Goal: Task Accomplishment & Management: Complete application form

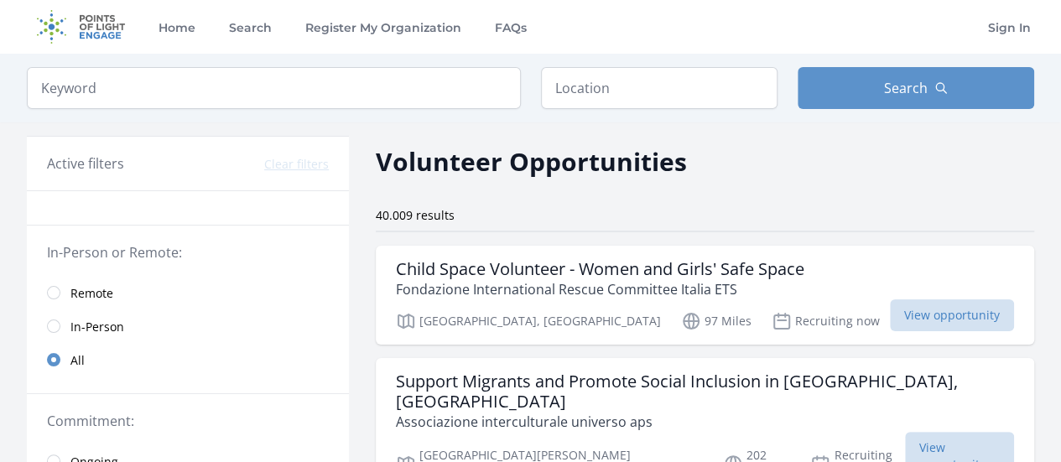
click at [80, 286] on span "Remote" at bounding box center [91, 293] width 43 height 17
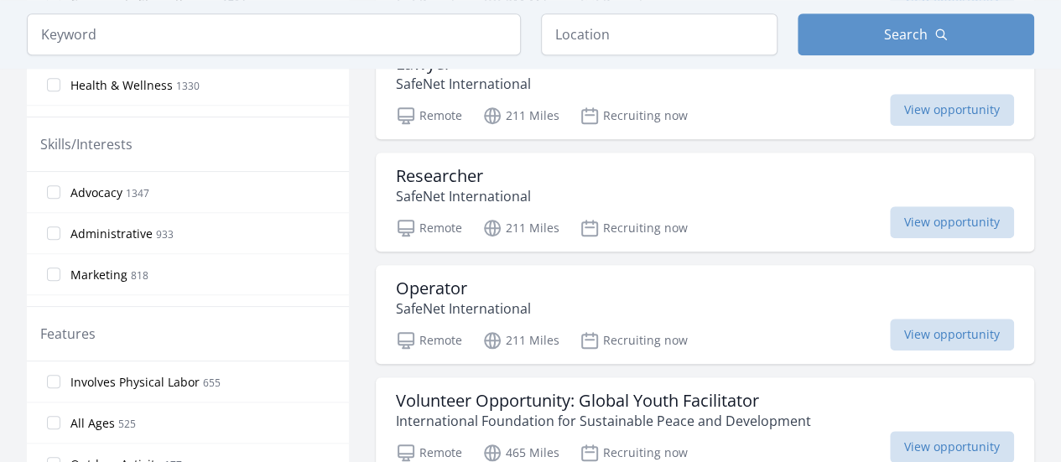
scroll to position [654, 0]
click at [47, 190] on input "Advocacy 1347" at bounding box center [53, 192] width 13 height 13
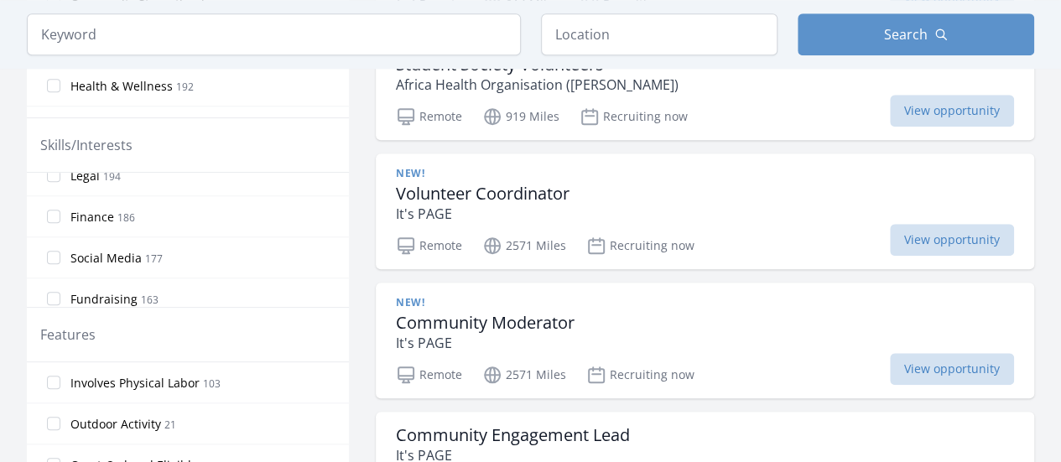
scroll to position [579, 0]
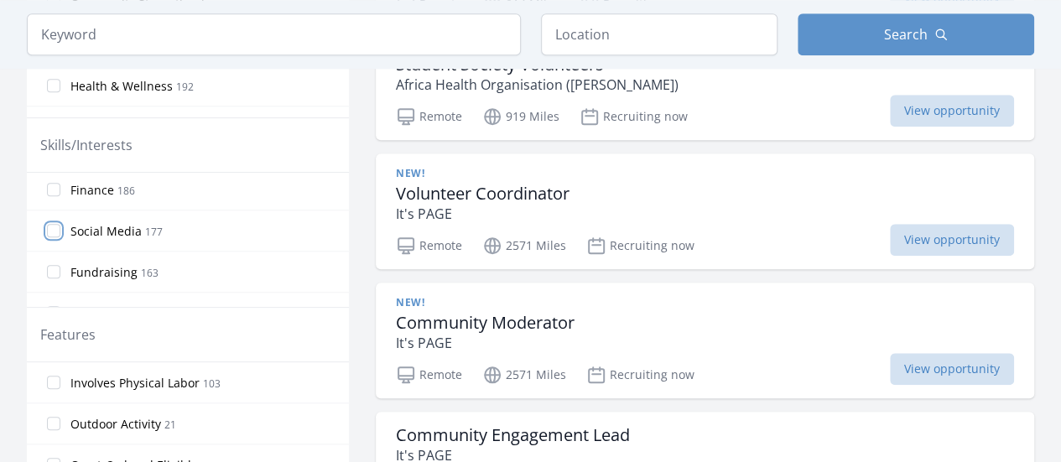
click at [55, 224] on input "Social Media 177" at bounding box center [53, 230] width 13 height 13
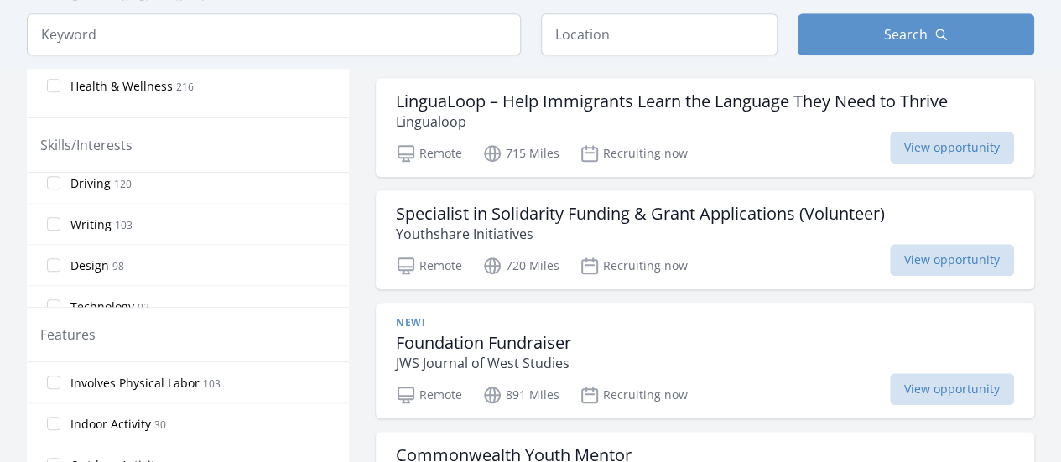
scroll to position [751, 0]
click at [52, 216] on input "Writing 103" at bounding box center [53, 222] width 13 height 13
click at [56, 208] on input "Research 37" at bounding box center [53, 214] width 13 height 13
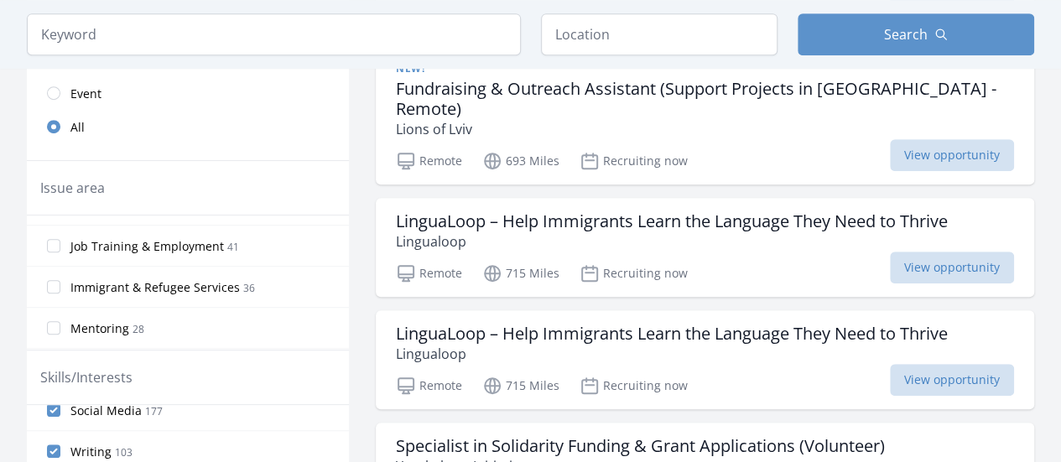
scroll to position [566, 0]
click at [57, 279] on input "Immigrant & Refugee Services 36" at bounding box center [53, 285] width 13 height 13
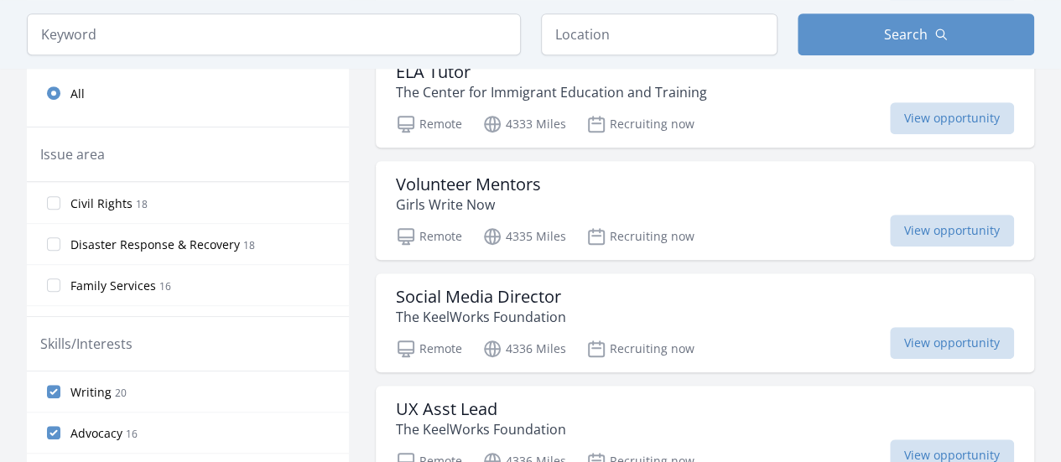
scroll to position [738, 0]
click at [55, 197] on input "Civil Rights 18" at bounding box center [53, 203] width 13 height 13
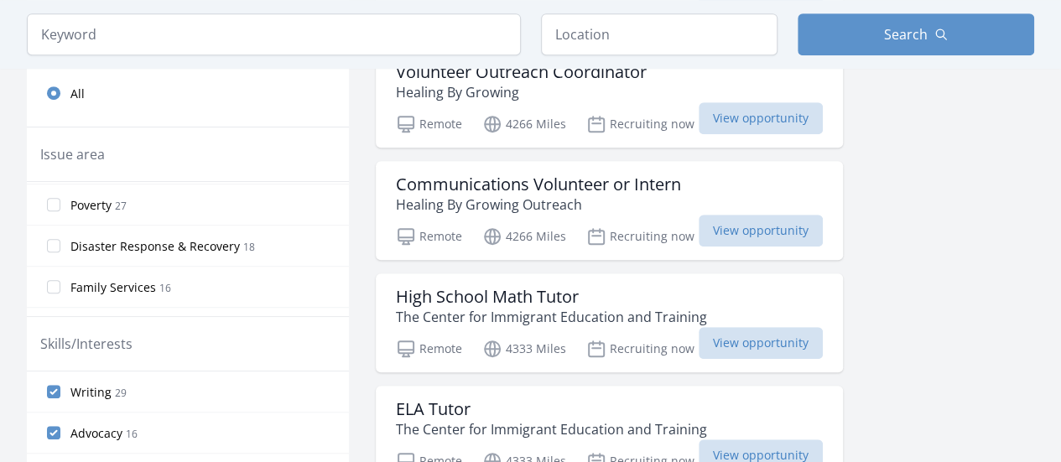
scroll to position [731, 0]
click at [54, 246] on input "Disaster Response & Recovery 18" at bounding box center [53, 251] width 13 height 13
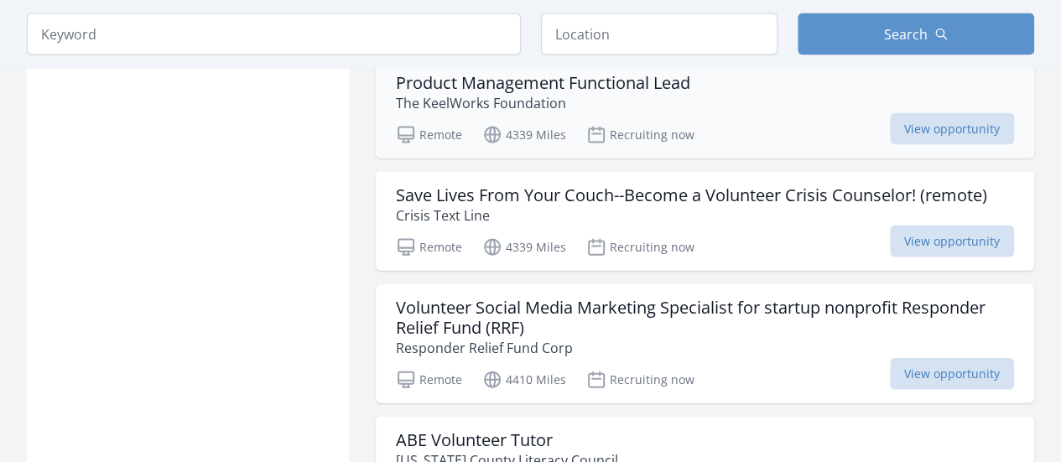
scroll to position [1740, 0]
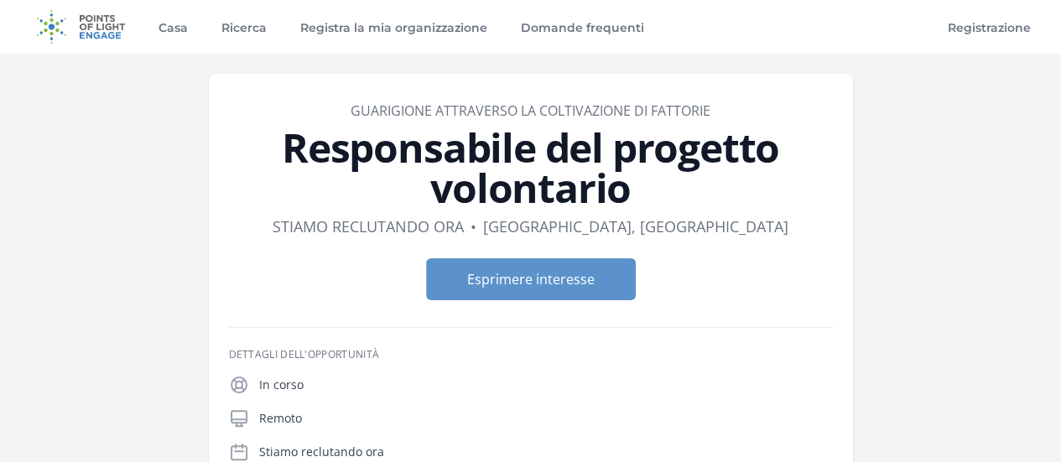
click at [276, 258] on form "Esprimere interesse" at bounding box center [531, 279] width 604 height 42
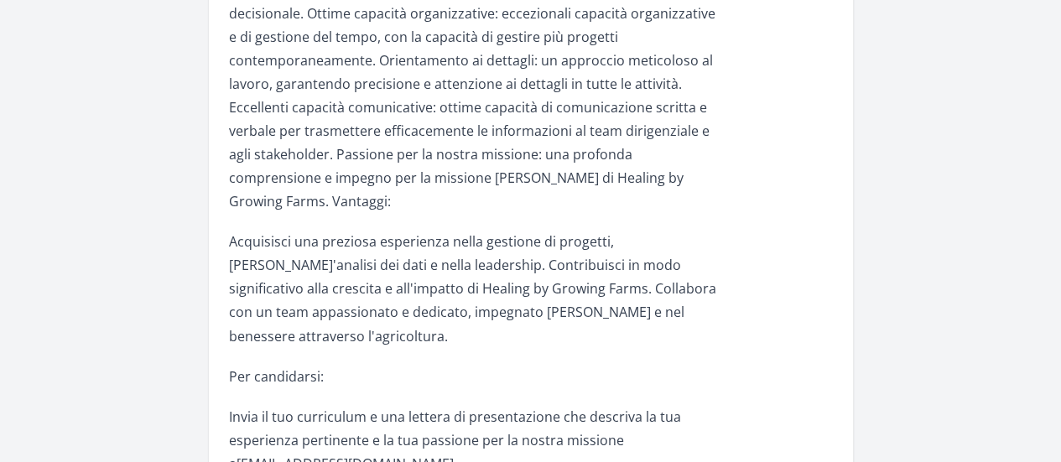
scroll to position [1266, 0]
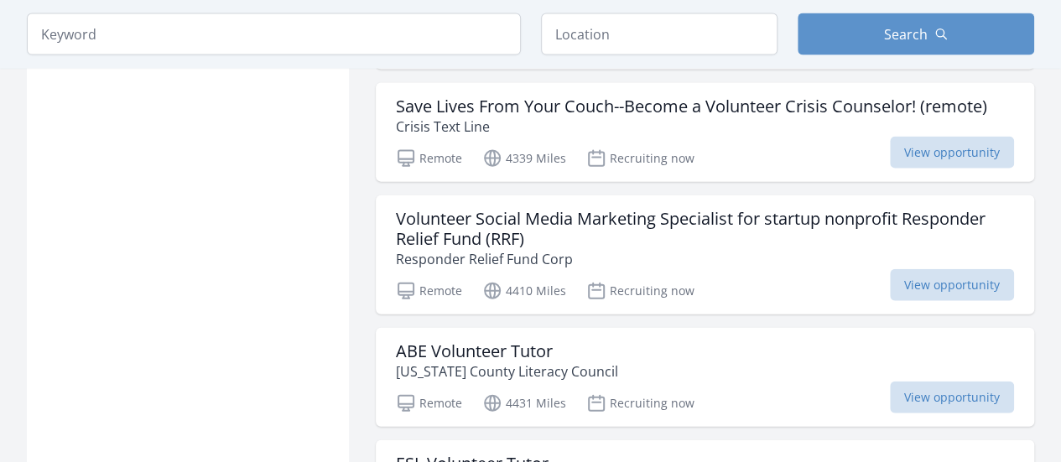
scroll to position [1829, 0]
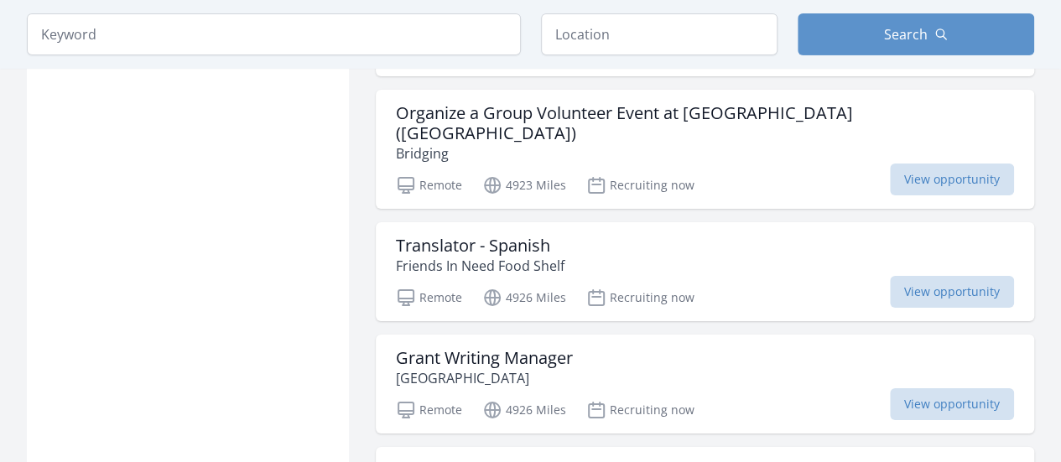
scroll to position [2861, 0]
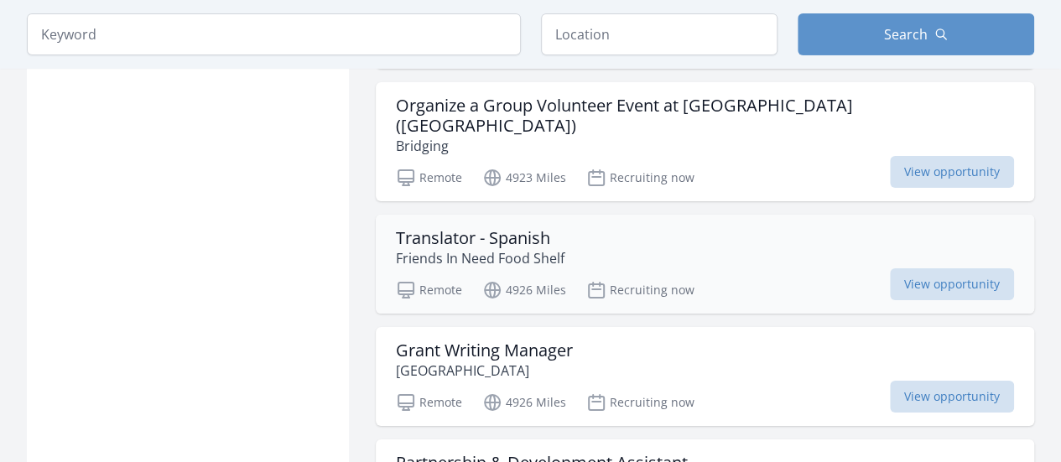
click at [694, 229] on div "Translator - Spanish Friends In Need Food Shelf" at bounding box center [705, 248] width 618 height 40
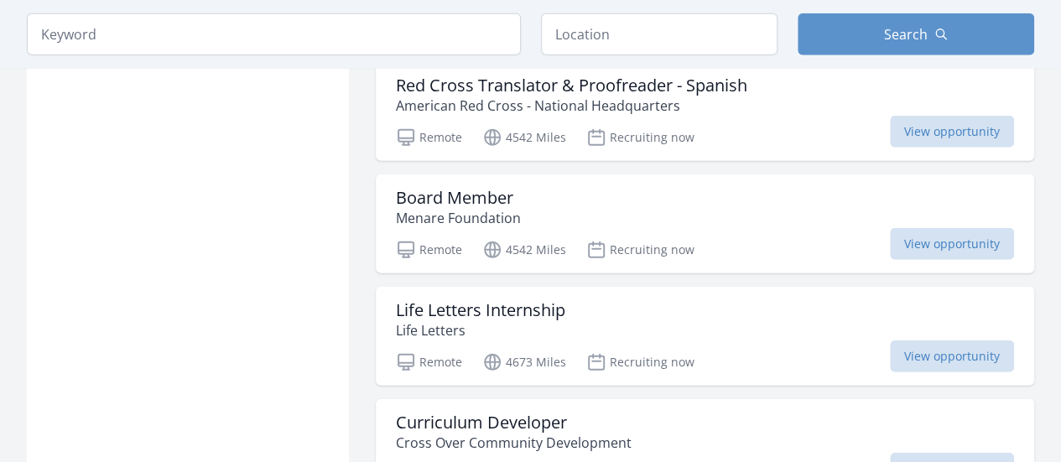
scroll to position [2233, 0]
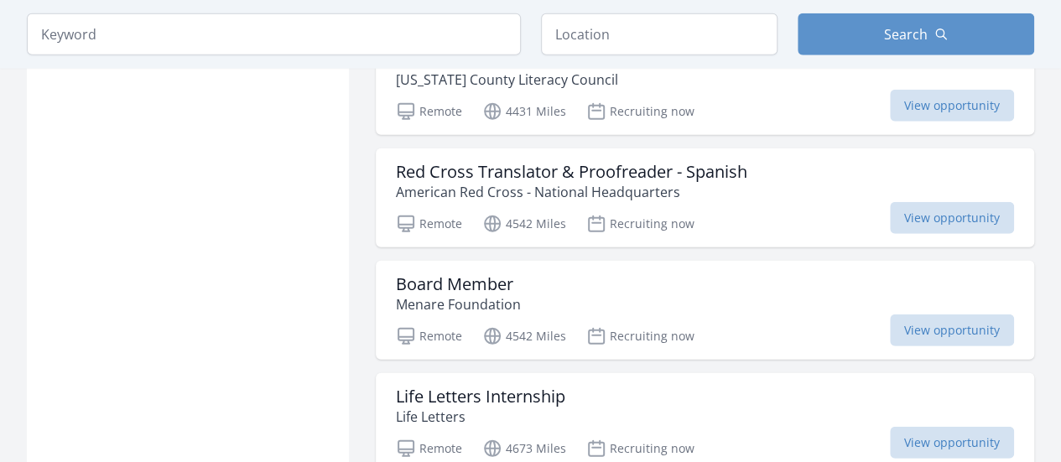
scroll to position [2107, 0]
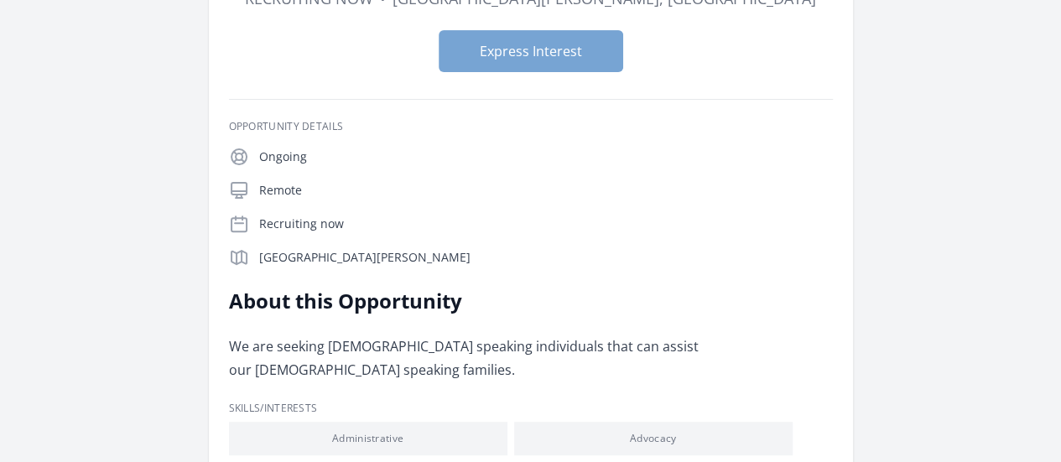
scroll to position [187, 0]
